Goal: Information Seeking & Learning: Understand process/instructions

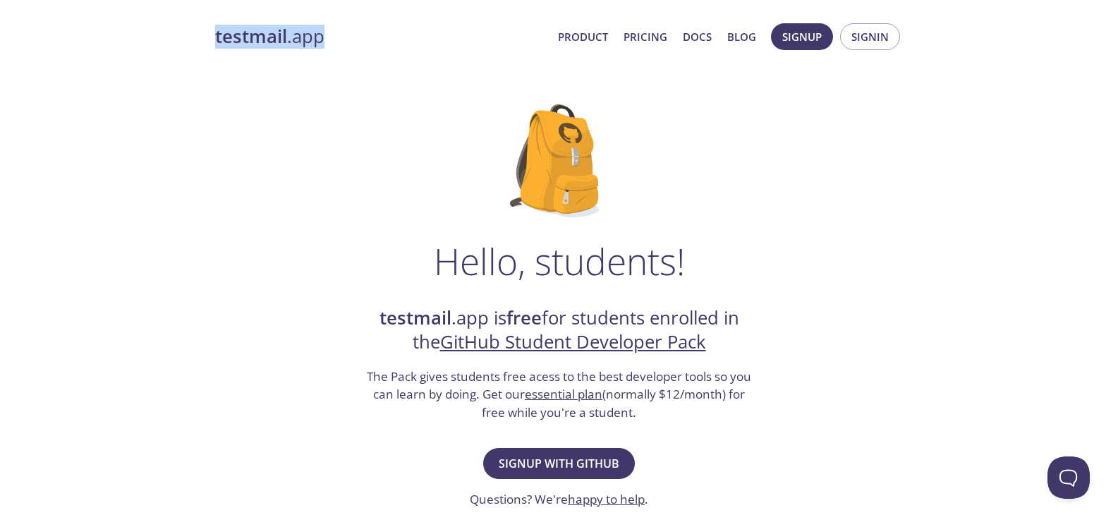
drag, startPoint x: 201, startPoint y: 32, endPoint x: 415, endPoint y: 32, distance: 213.7
click at [377, 110] on div "Hello, students! testmail .app is free for students enrolled in the GitHub Stud…" at bounding box center [559, 512] width 688 height 861
click at [873, 147] on div "Hello, students! testmail .app is free for students enrolled in the GitHub Stud…" at bounding box center [559, 512] width 688 height 861
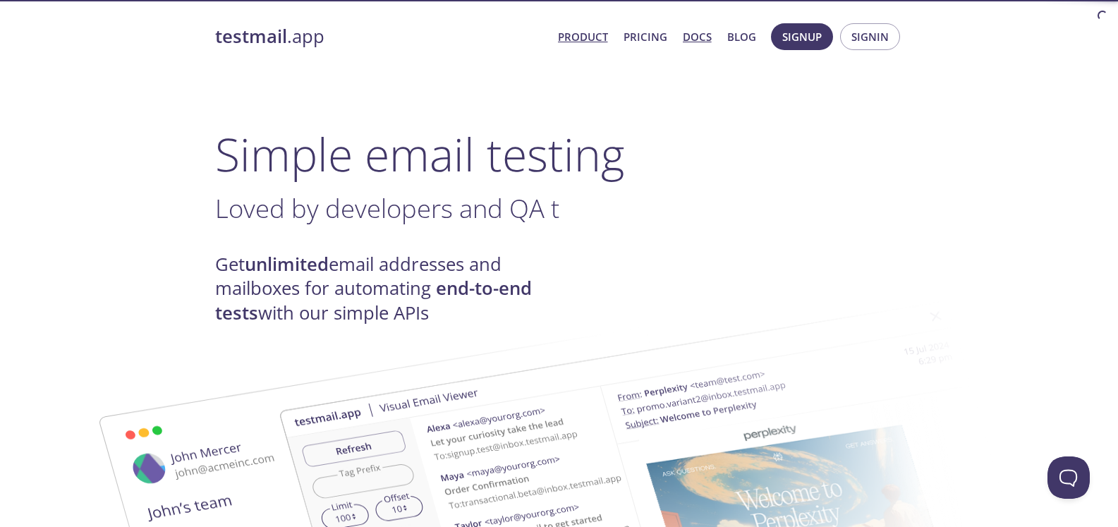
click at [695, 31] on link "Docs" at bounding box center [697, 37] width 29 height 18
